Goal: Navigation & Orientation: Go to known website

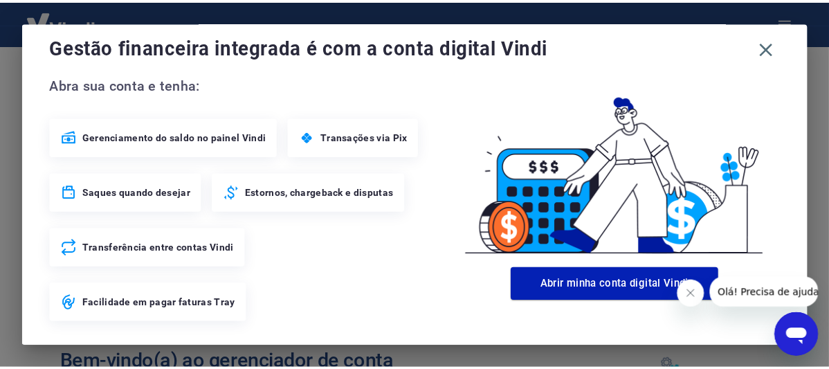
scroll to position [25, 0]
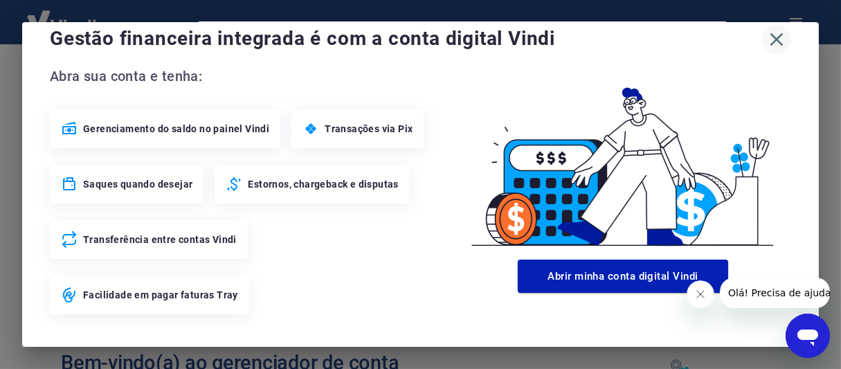
click at [765, 40] on icon "button" at bounding box center [776, 39] width 22 height 22
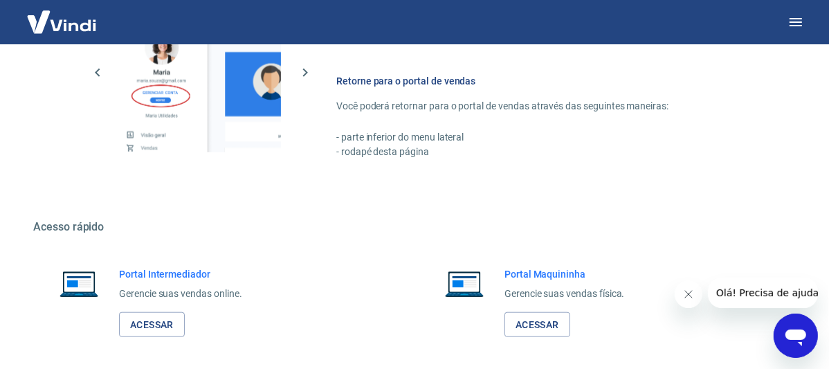
scroll to position [982, 0]
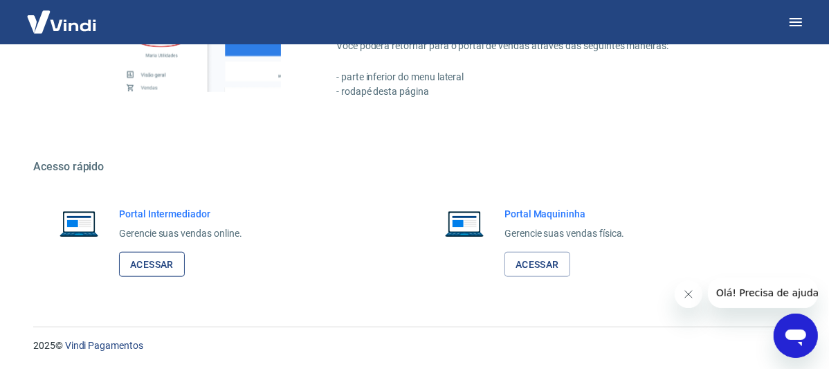
click at [174, 258] on link "Acessar" at bounding box center [152, 265] width 66 height 26
